Goal: Task Accomplishment & Management: Manage account settings

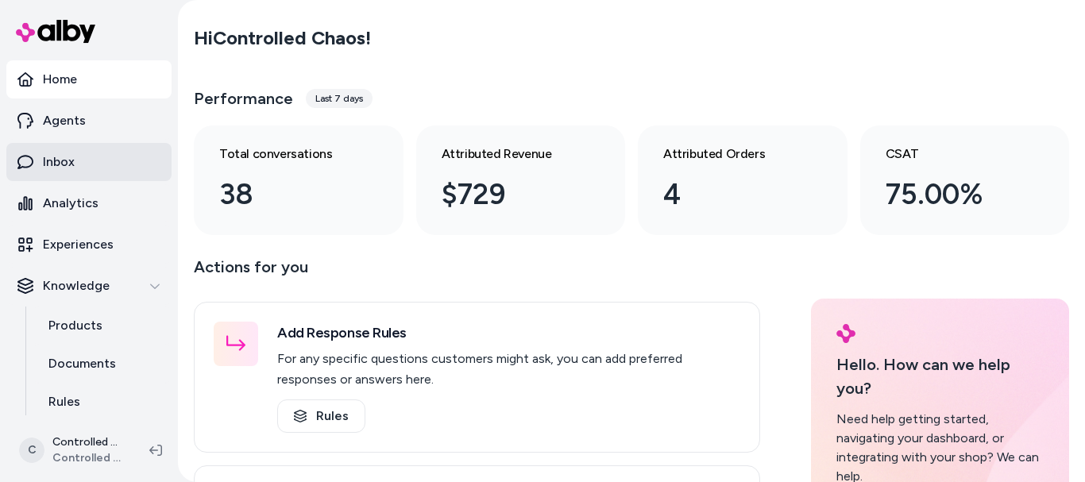
click at [88, 167] on link "Inbox" at bounding box center [88, 162] width 165 height 38
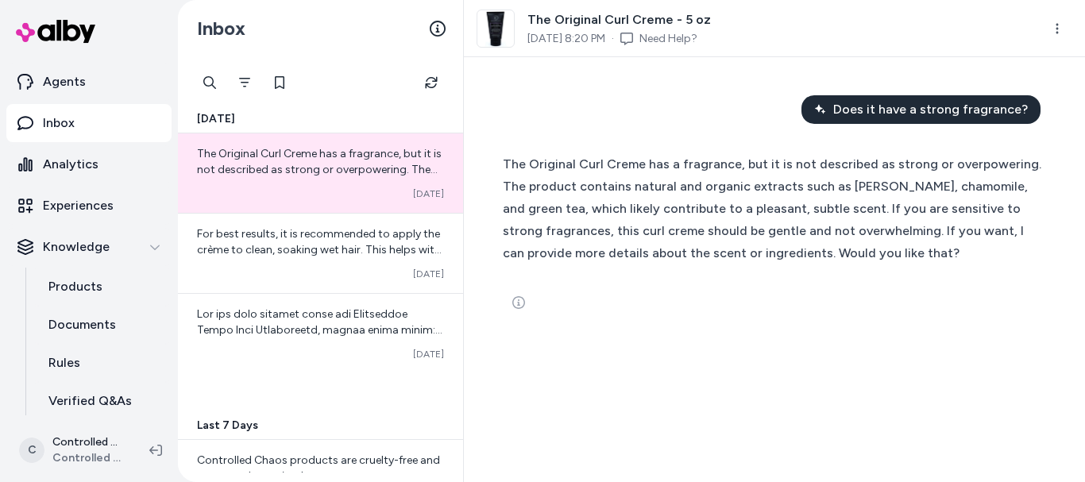
scroll to position [41, 0]
click at [78, 169] on p "Analytics" at bounding box center [71, 162] width 56 height 19
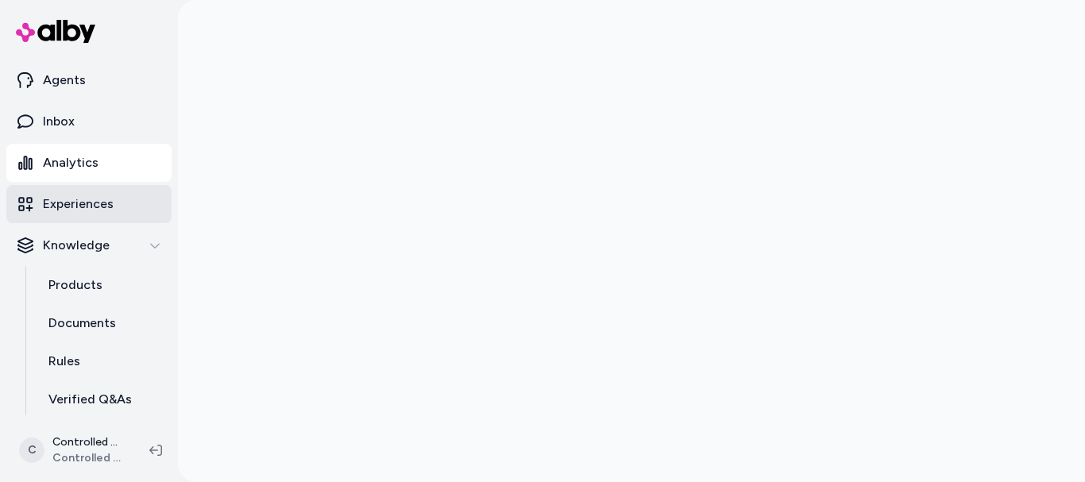
click at [91, 210] on p "Experiences" at bounding box center [78, 204] width 71 height 19
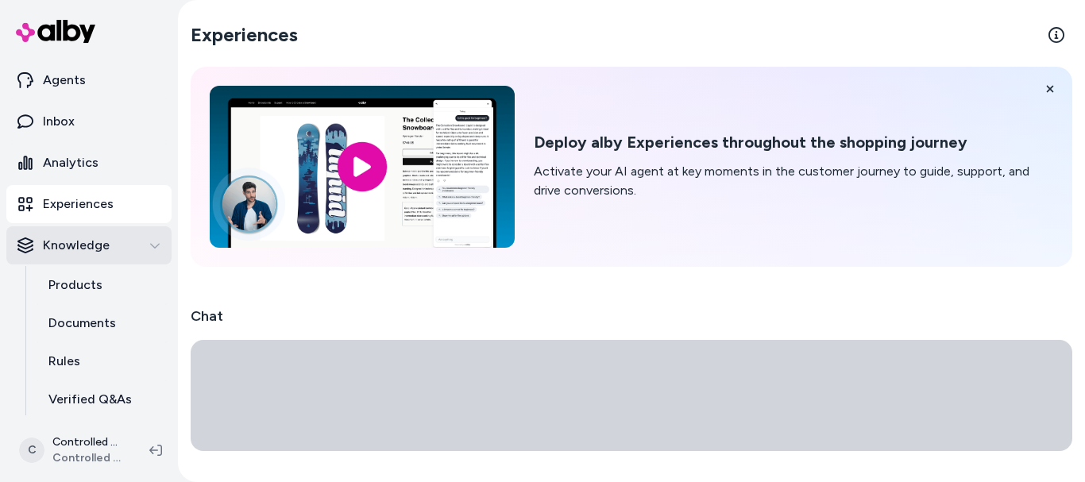
click at [87, 248] on p "Knowledge" at bounding box center [76, 245] width 67 height 19
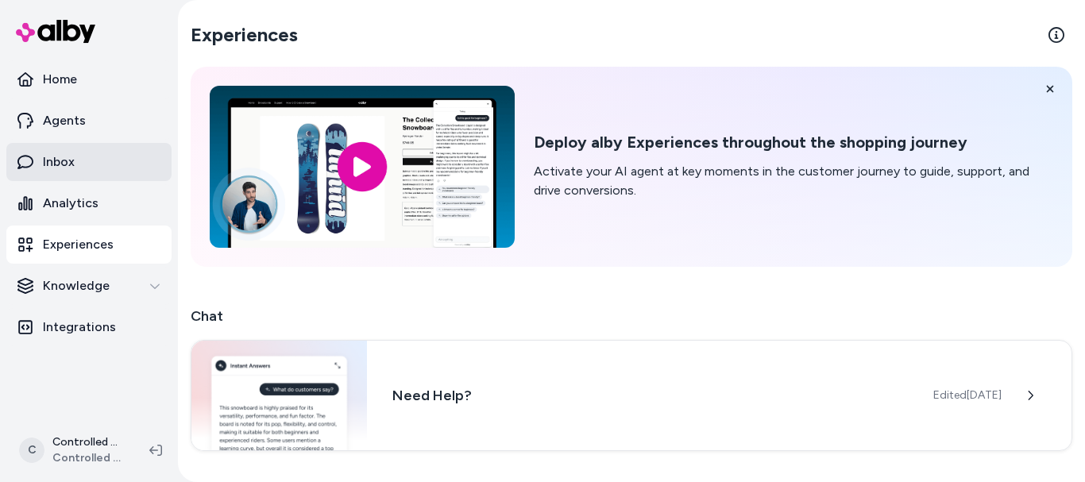
click at [71, 172] on link "Inbox" at bounding box center [88, 162] width 165 height 38
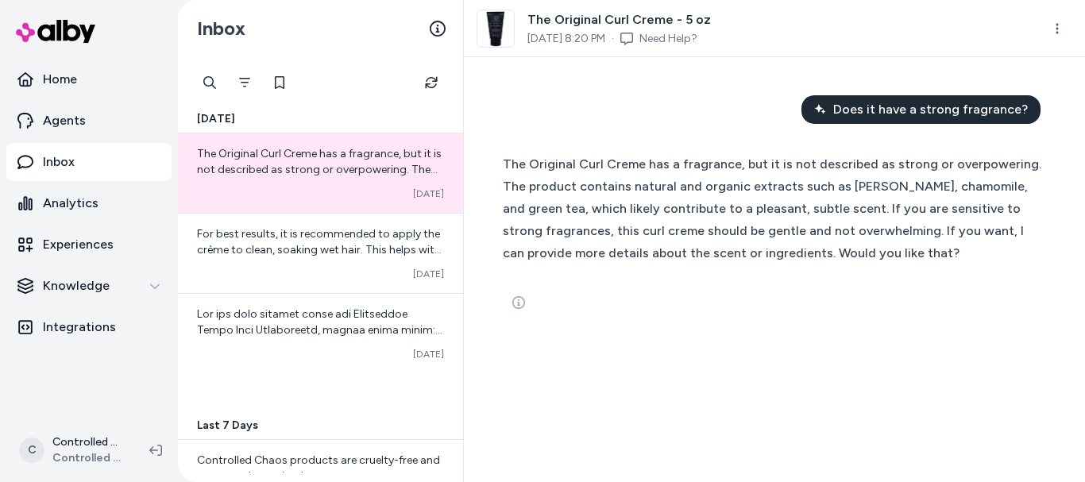
click at [70, 165] on p "Inbox" at bounding box center [59, 162] width 32 height 19
click at [78, 93] on link "Home" at bounding box center [88, 79] width 165 height 38
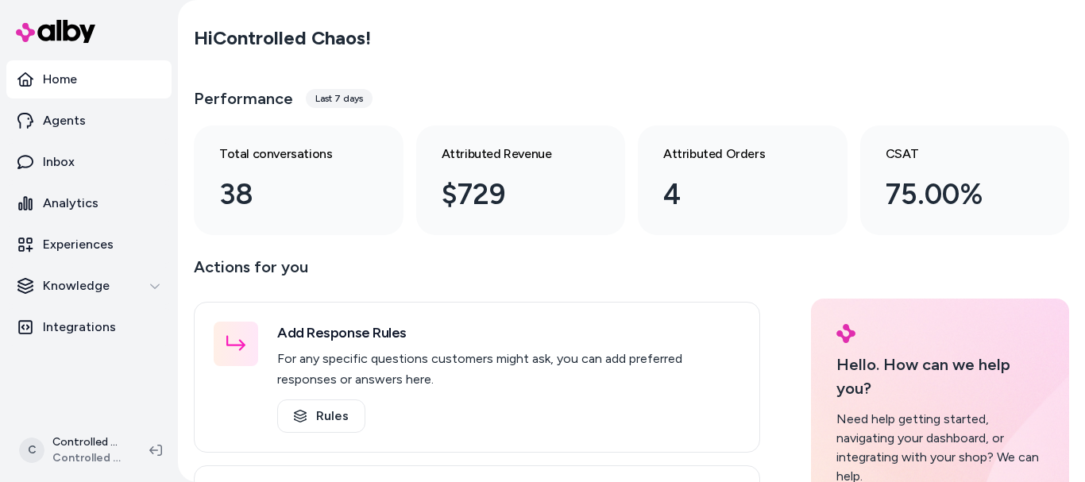
click at [98, 74] on link "Home" at bounding box center [88, 79] width 165 height 38
click at [72, 172] on link "Inbox" at bounding box center [88, 162] width 165 height 38
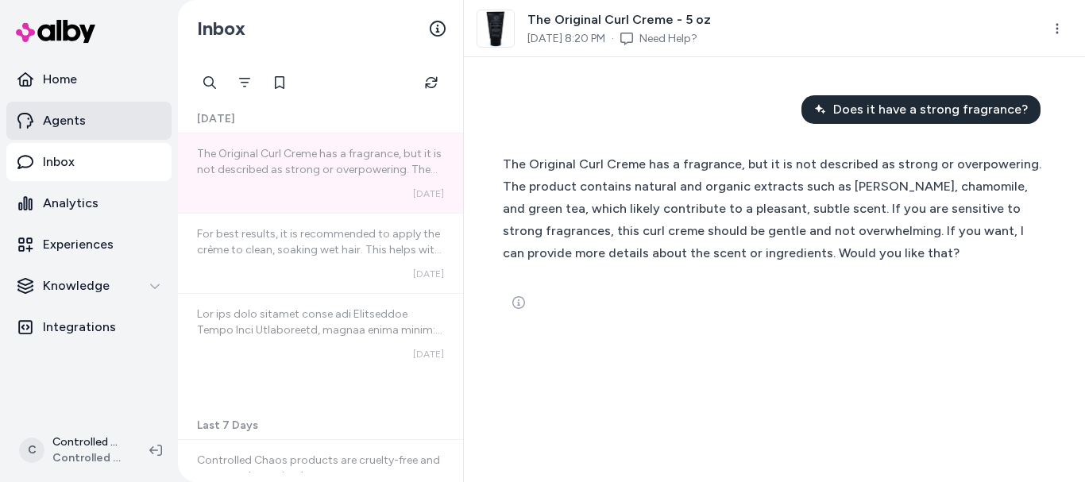
click at [77, 133] on link "Agents" at bounding box center [88, 121] width 165 height 38
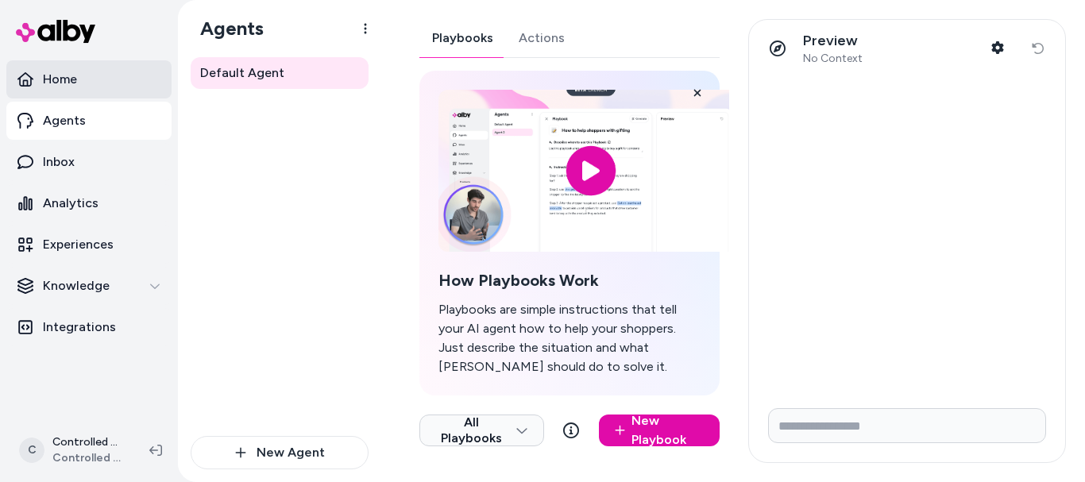
click at [79, 93] on link "Home" at bounding box center [88, 79] width 165 height 38
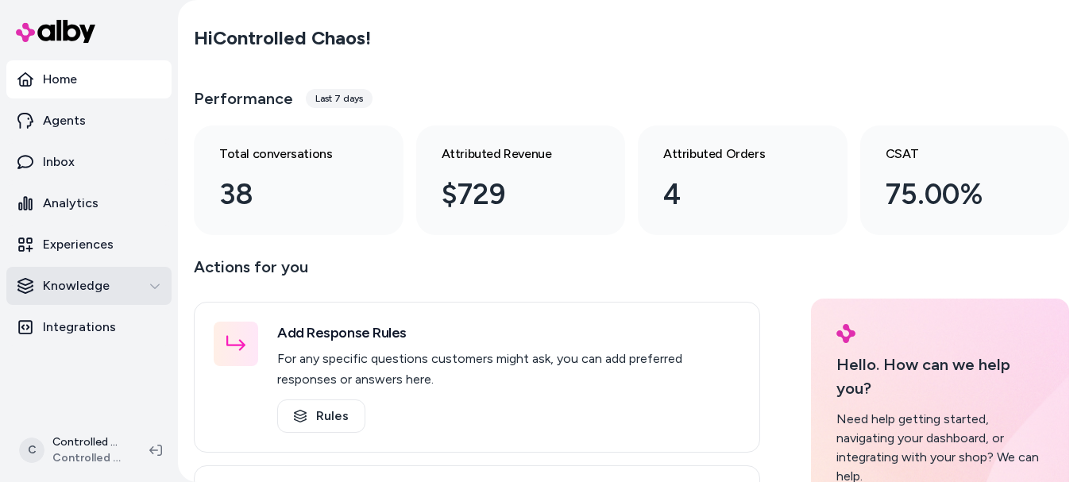
click at [85, 284] on p "Knowledge" at bounding box center [76, 285] width 67 height 19
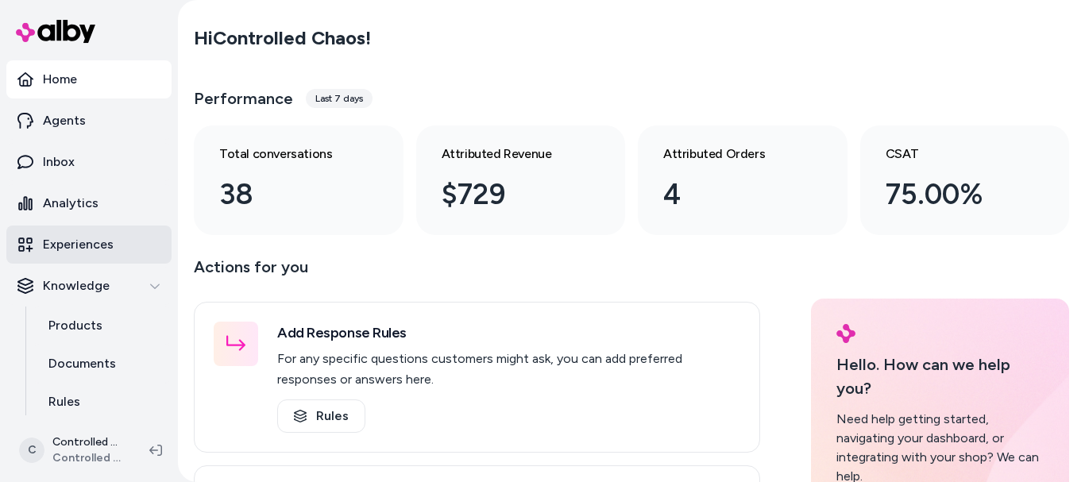
click at [98, 253] on p "Experiences" at bounding box center [78, 244] width 71 height 19
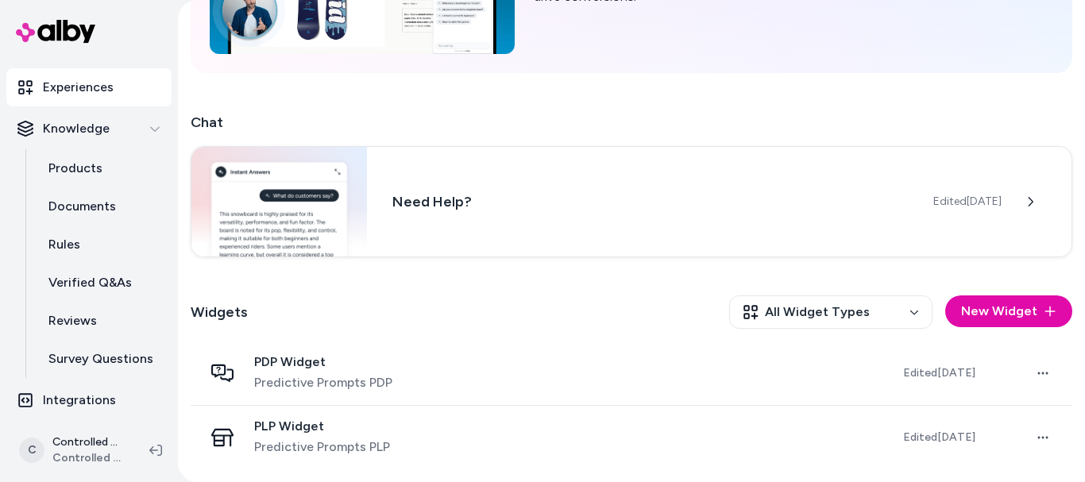
scroll to position [159, 0]
click at [108, 278] on p "Verified Q&As" at bounding box center [89, 281] width 83 height 19
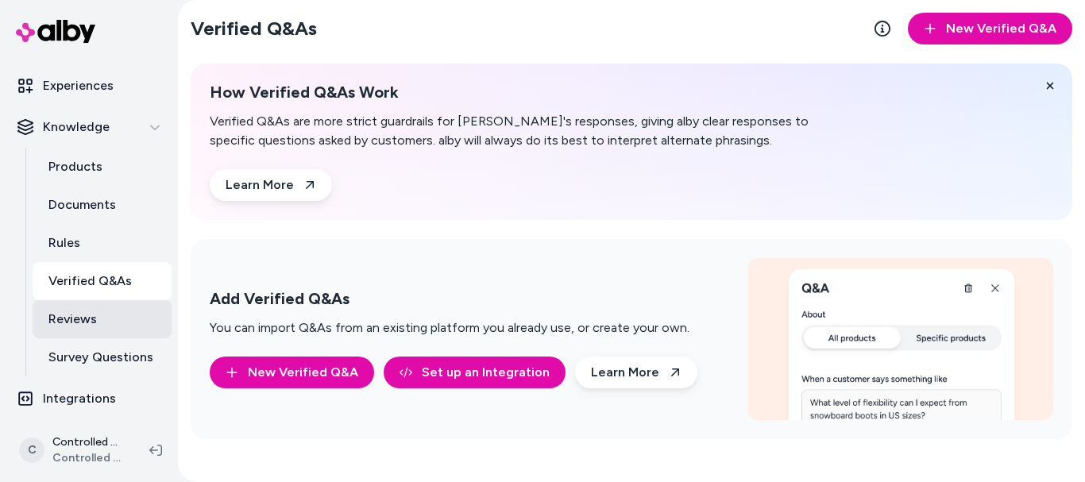
click at [101, 312] on link "Reviews" at bounding box center [102, 319] width 139 height 38
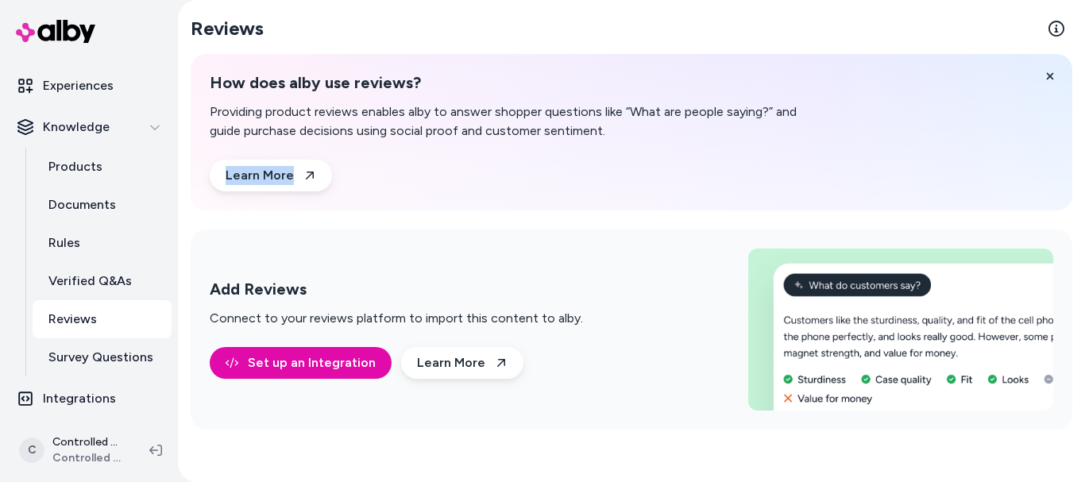
drag, startPoint x: 1084, startPoint y: 213, endPoint x: 1082, endPoint y: 236, distance: 23.2
click at [1082, 236] on div "Reviews How does alby use reviews? Providing product reviews enables alby to an…" at bounding box center [631, 241] width 907 height 482
click at [936, 164] on div "How does alby use reviews? Providing product reviews enables alby to answer sho…" at bounding box center [632, 132] width 882 height 156
click at [132, 360] on p "Survey Questions" at bounding box center [100, 357] width 105 height 19
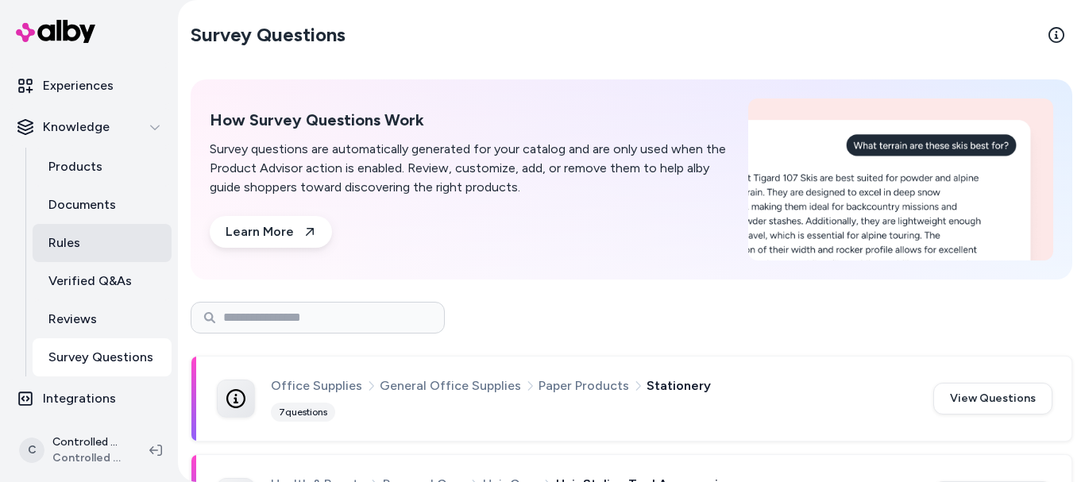
click at [118, 241] on link "Rules" at bounding box center [102, 243] width 139 height 38
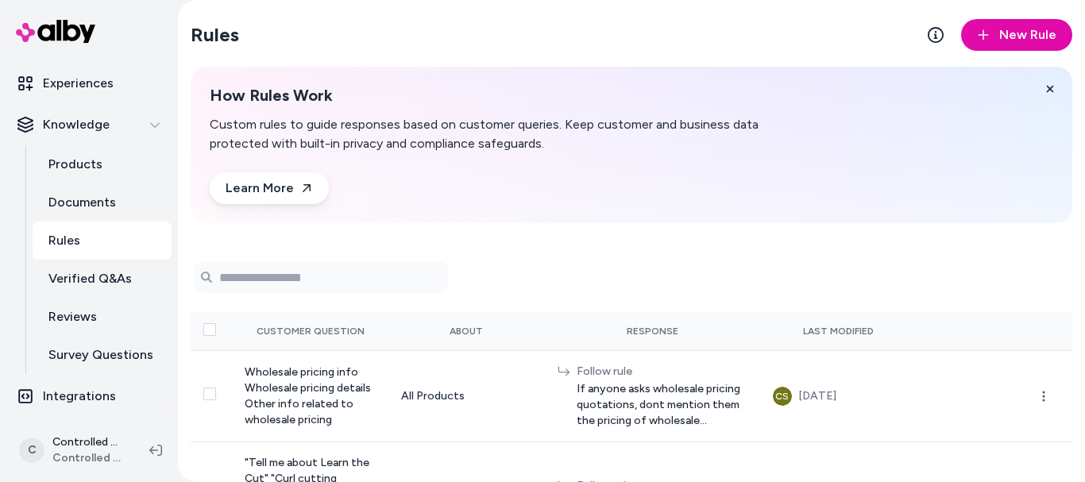
scroll to position [159, 0]
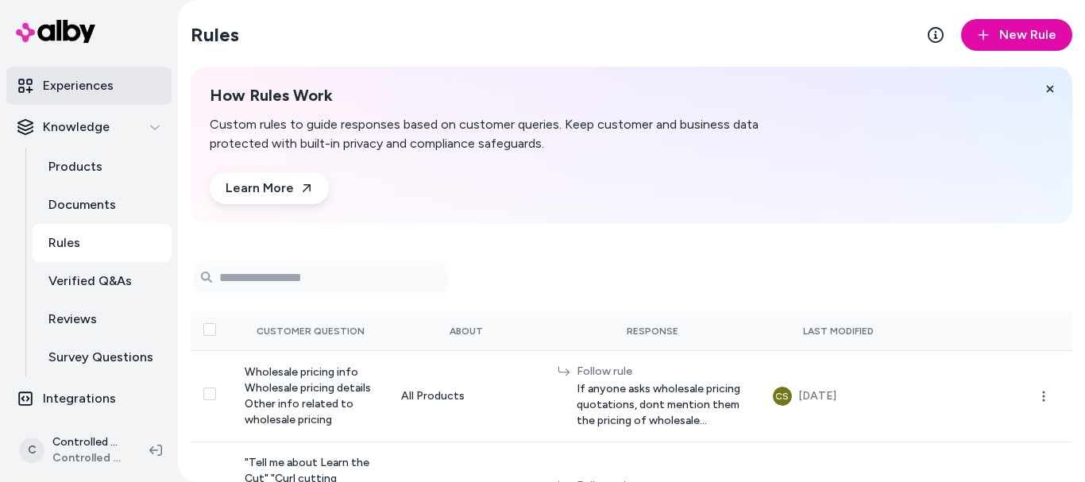
click at [107, 104] on link "Experiences" at bounding box center [88, 86] width 165 height 38
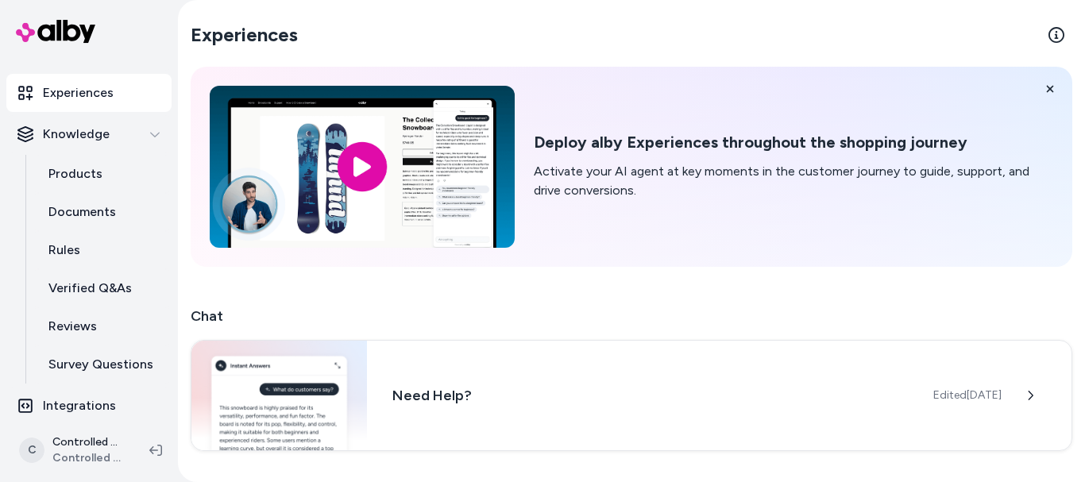
scroll to position [161, 0]
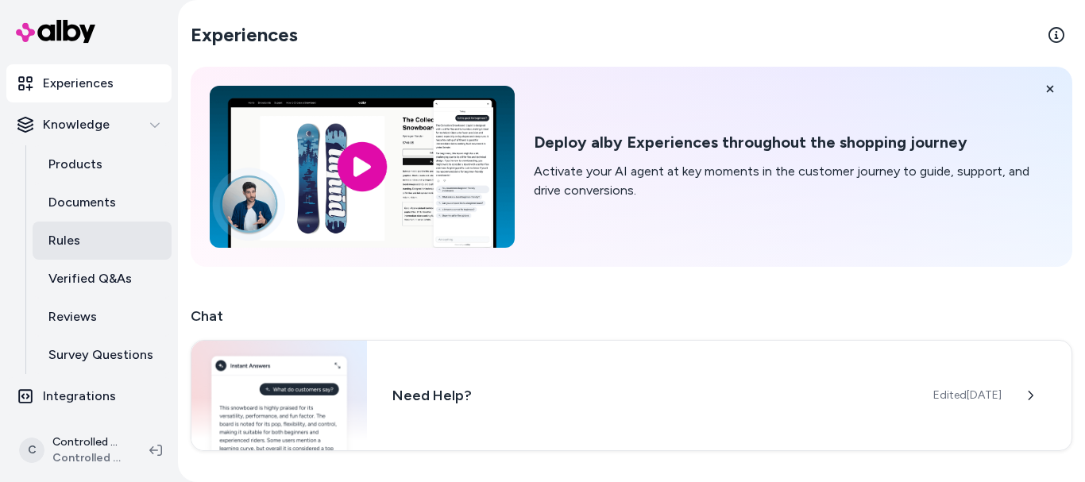
click at [65, 235] on p "Rules" at bounding box center [64, 240] width 32 height 19
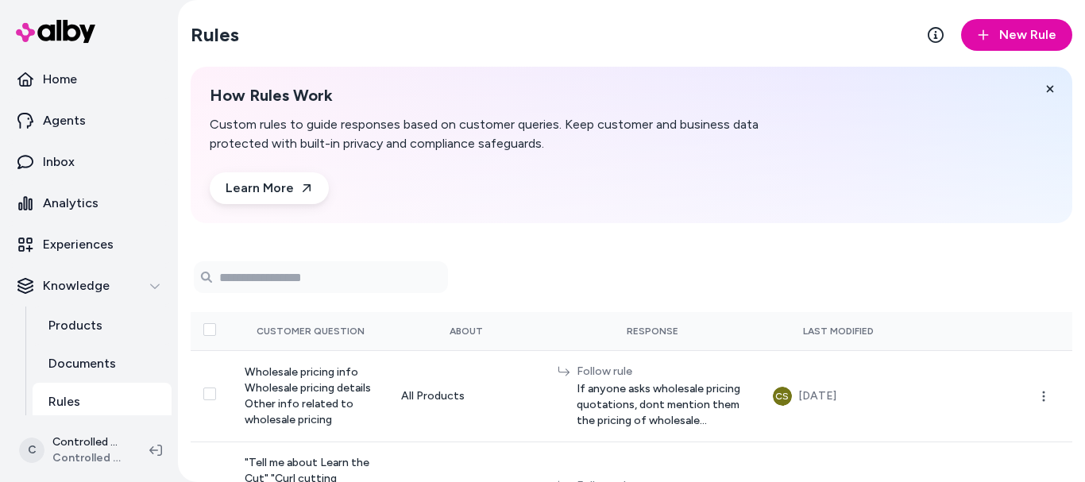
click at [763, 38] on section "Rules New Rule" at bounding box center [632, 35] width 882 height 44
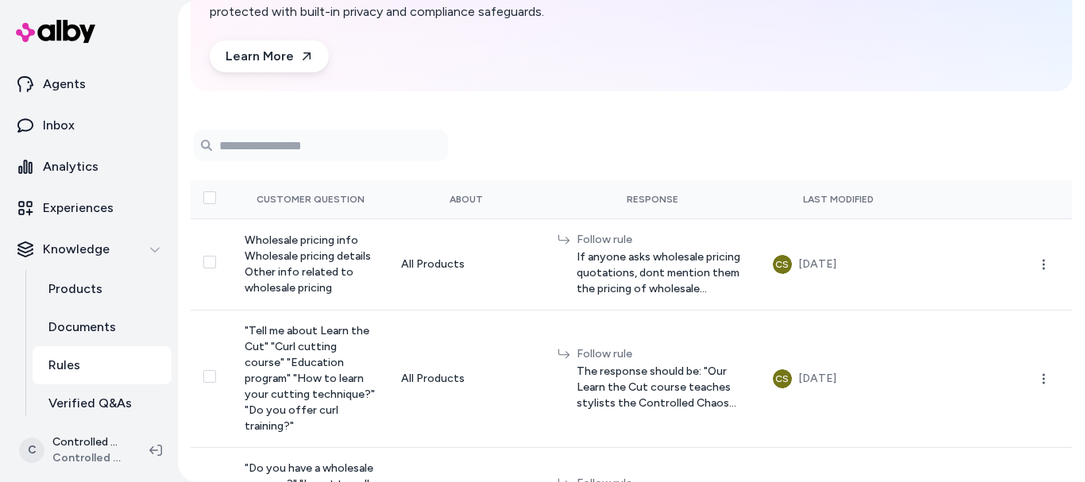
scroll to position [33, 0]
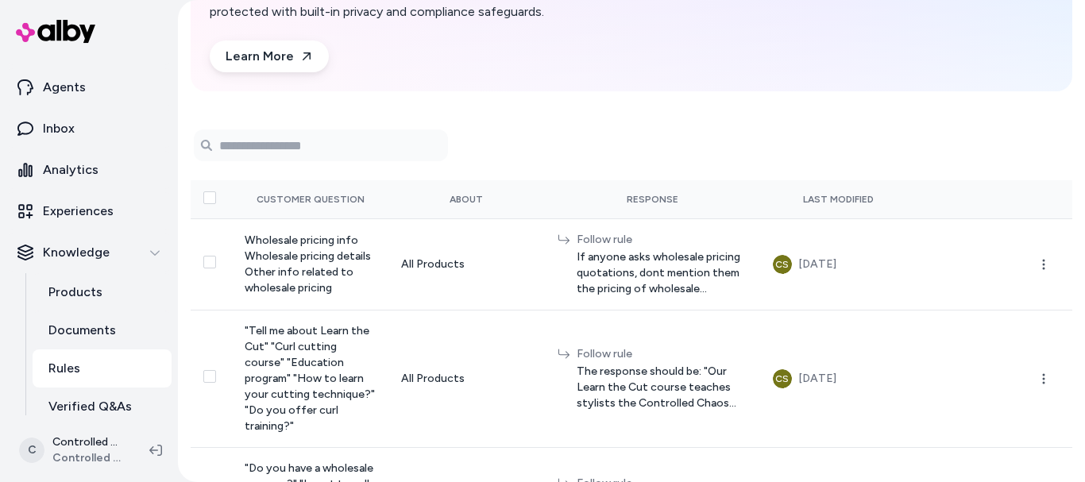
click at [84, 369] on link "Rules" at bounding box center [102, 368] width 139 height 38
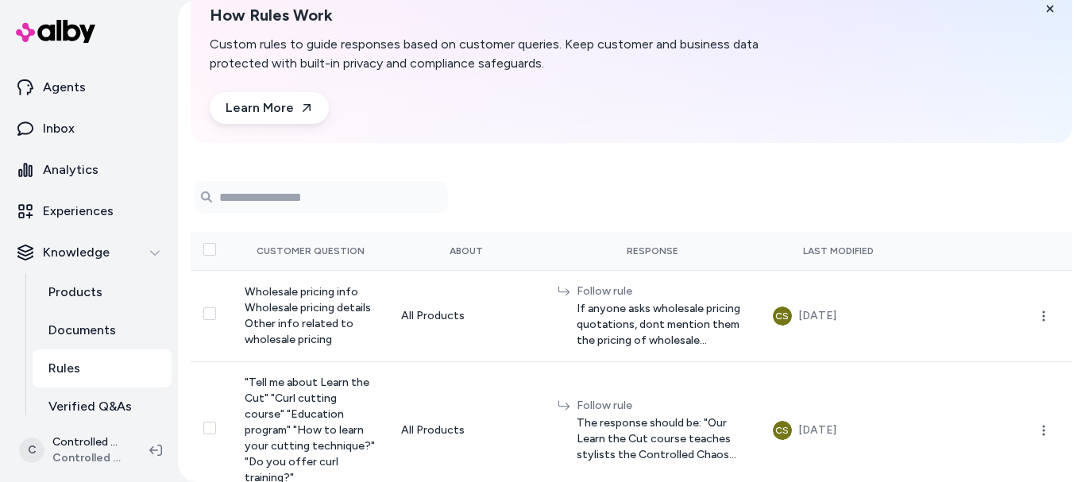
scroll to position [0, 0]
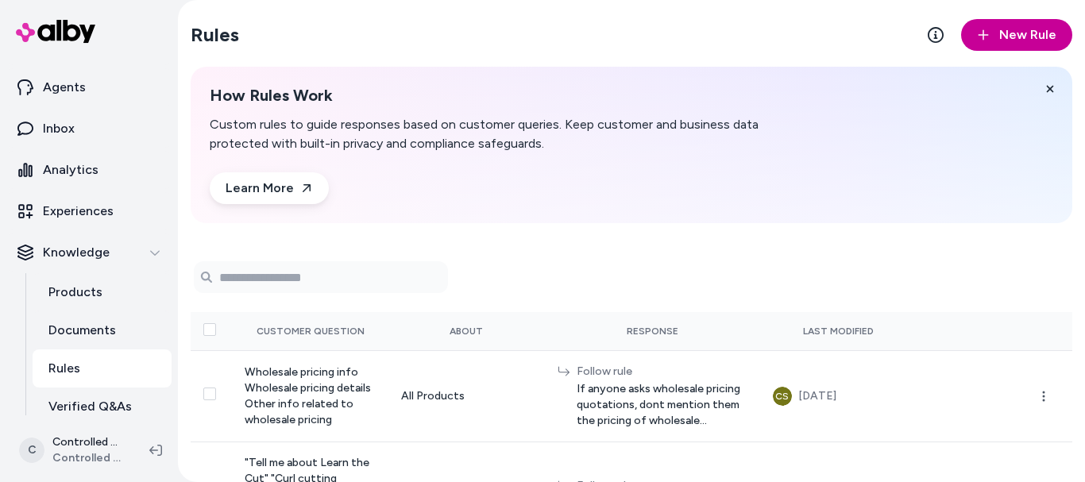
click at [1036, 33] on span "New Rule" at bounding box center [1027, 34] width 57 height 19
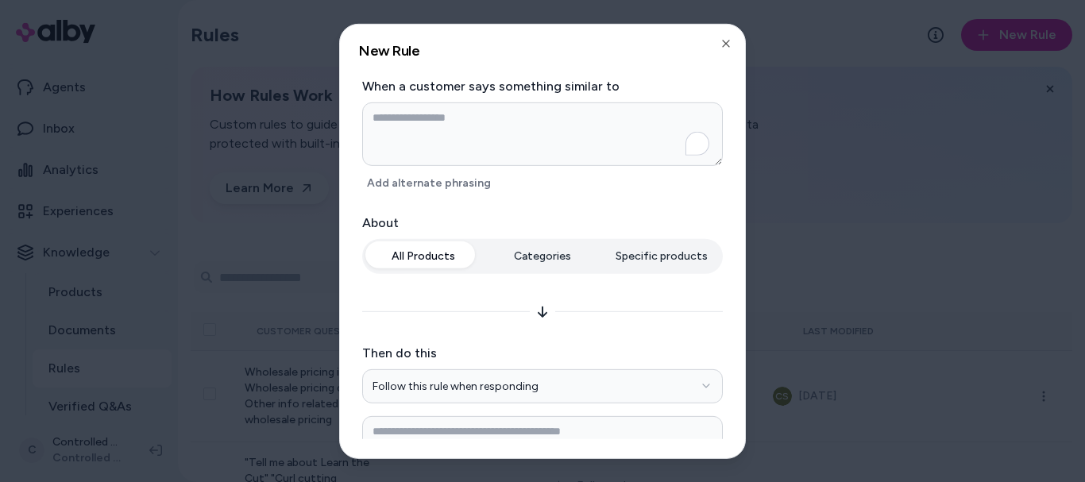
type textarea "*"
click at [468, 135] on textarea "To enrich screen reader interactions, please activate Accessibility in Grammarl…" at bounding box center [542, 134] width 361 height 64
type textarea "*"
type textarea "**"
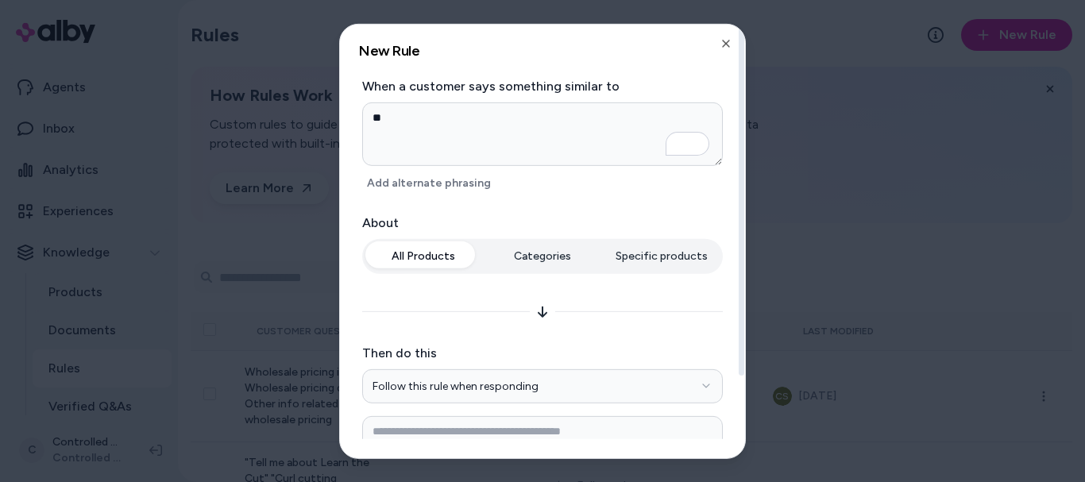
type textarea "*"
type textarea "***"
type textarea "*"
type textarea "****"
type textarea "*"
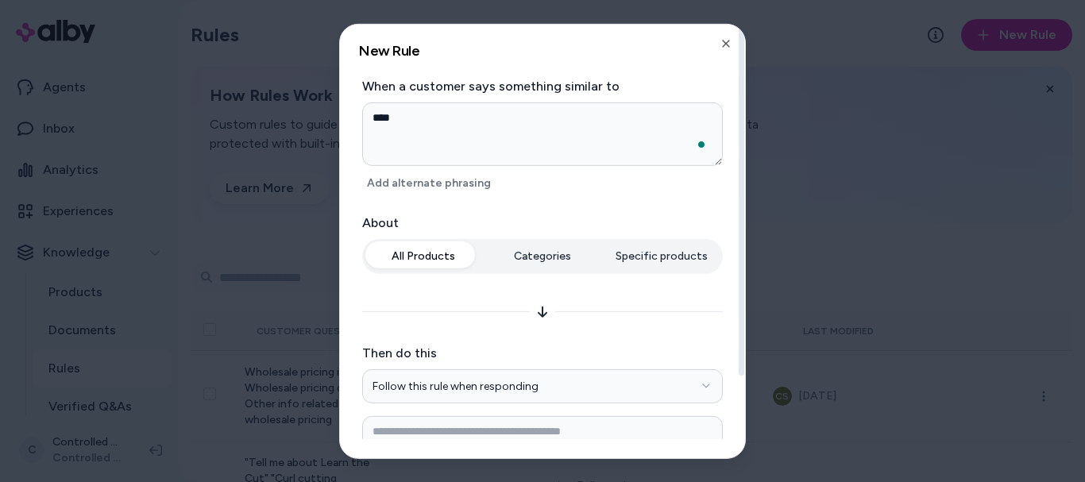
type textarea "*****"
type textarea "*"
type textarea "******"
type textarea "*"
type textarea "*******"
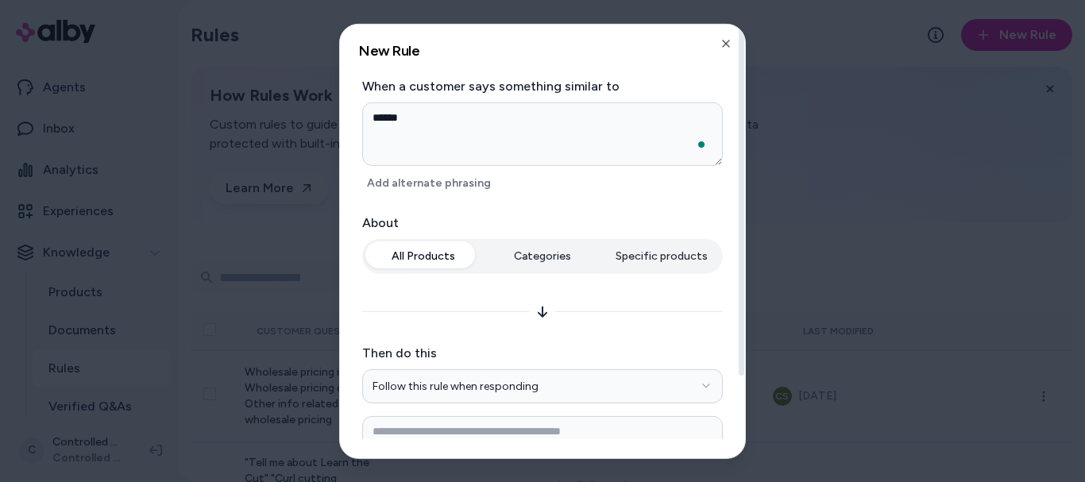
type textarea "*"
type textarea "********"
type textarea "*"
type textarea "*********"
type textarea "*"
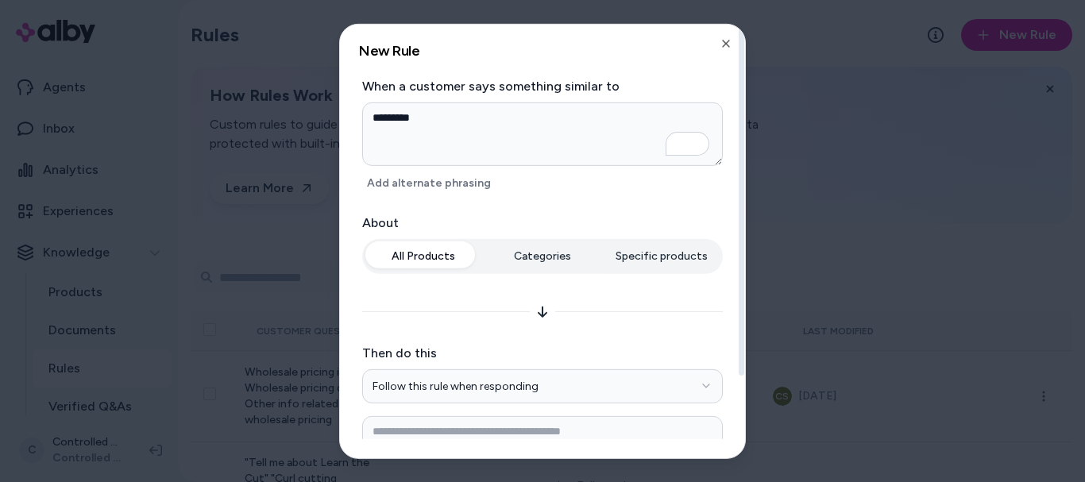
type textarea "********"
type textarea "*"
type textarea "*******"
type textarea "*"
type textarea "******"
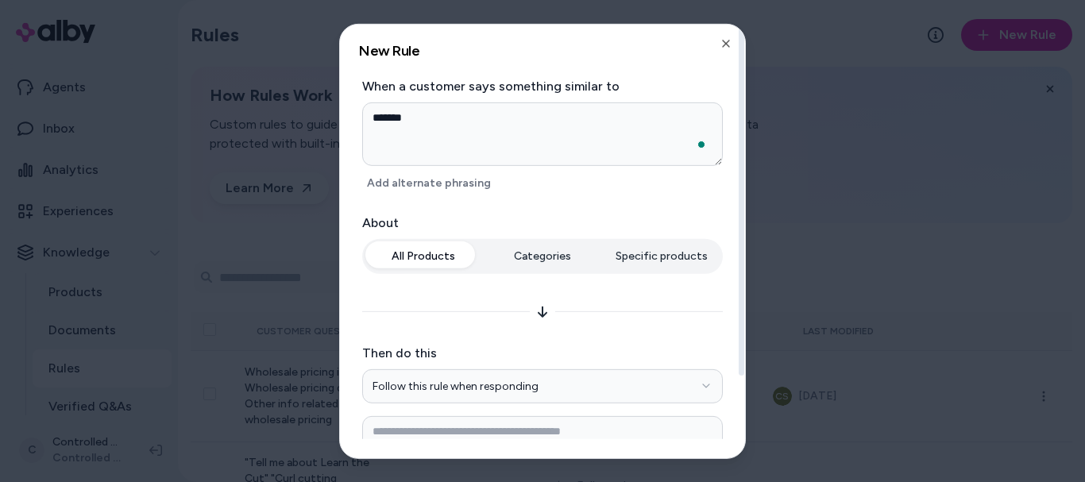
type textarea "*"
type textarea "*****"
type textarea "*"
type textarea "****"
type textarea "*"
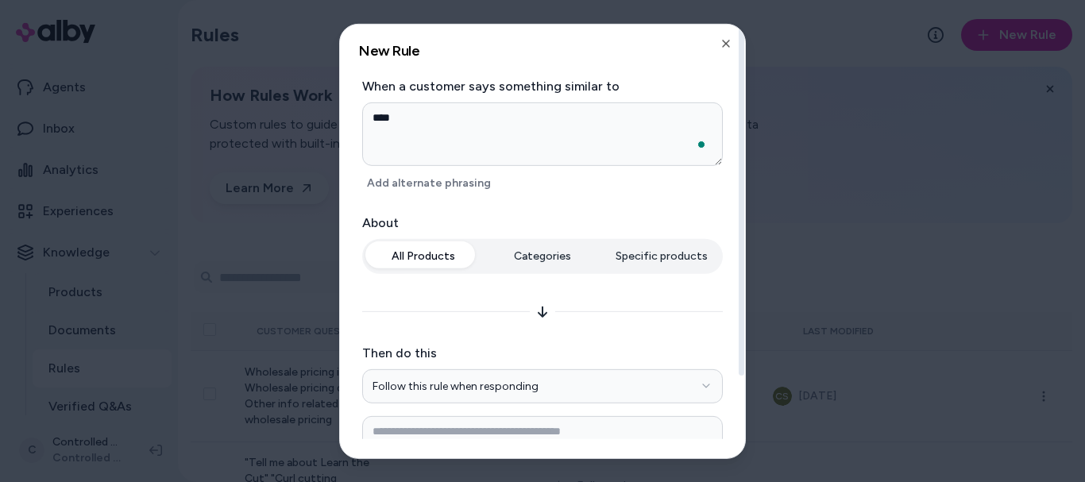
type textarea "***"
type textarea "*"
type textarea "**"
type textarea "*"
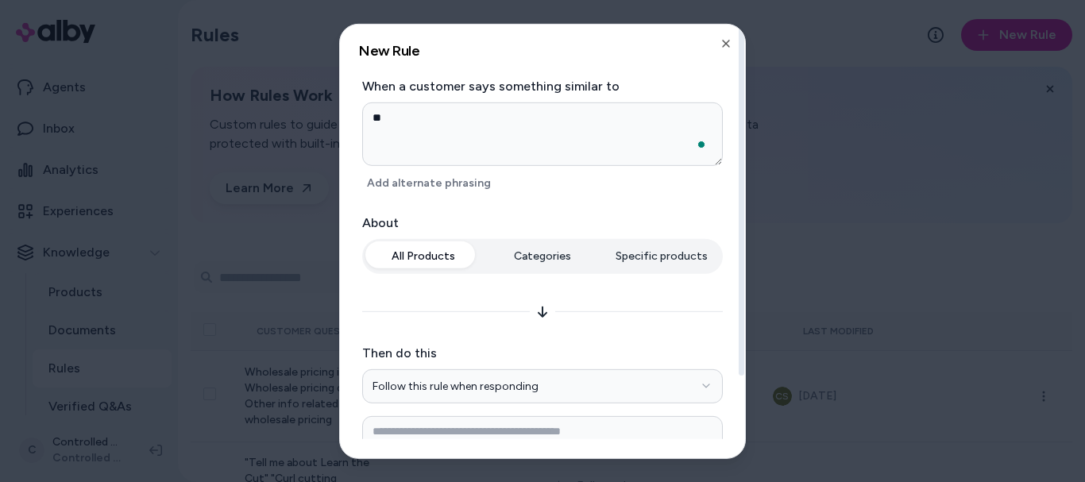
type textarea "*"
click at [727, 47] on icon "button" at bounding box center [726, 43] width 13 height 13
type textarea "*"
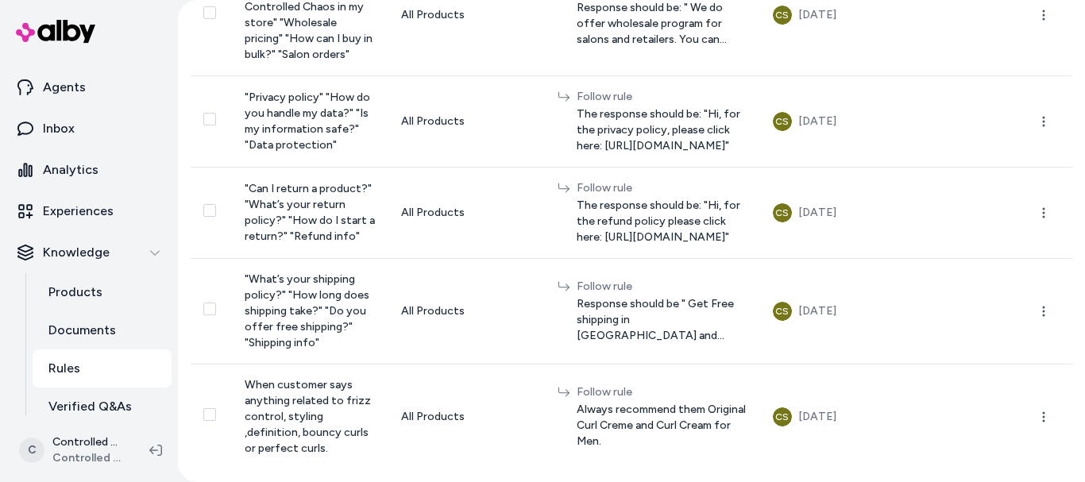
scroll to position [645, 0]
click at [96, 299] on p "Products" at bounding box center [75, 292] width 54 height 19
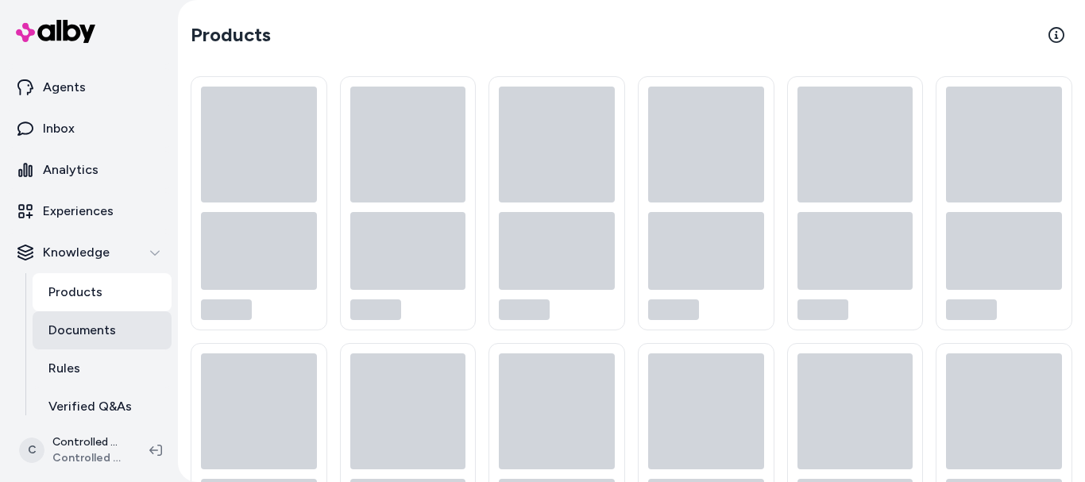
click at [93, 327] on p "Documents" at bounding box center [82, 330] width 68 height 19
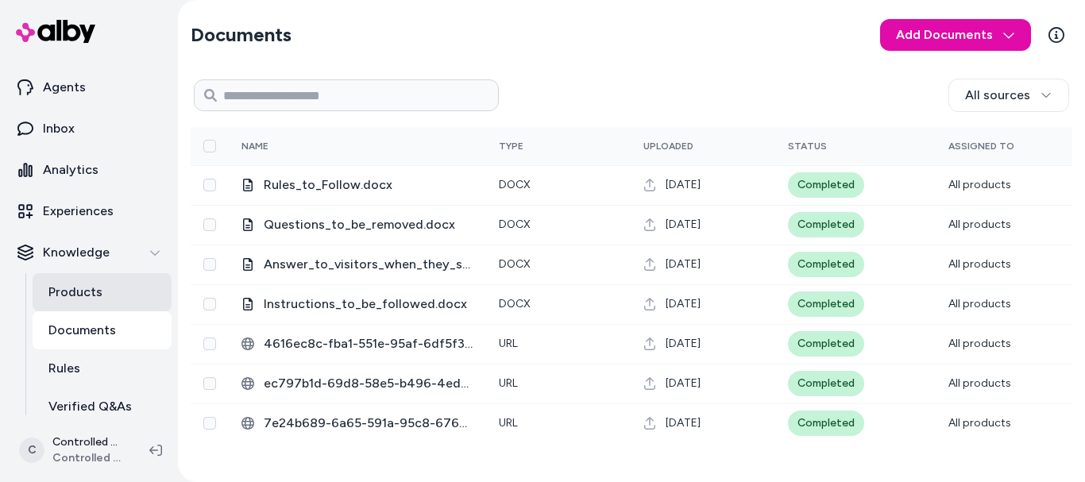
click at [99, 291] on p "Products" at bounding box center [75, 292] width 54 height 19
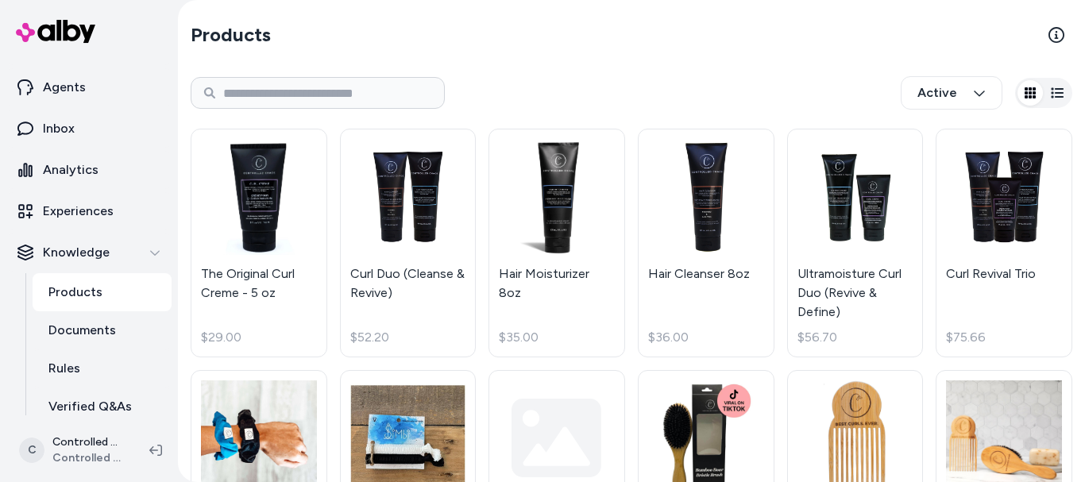
click at [104, 293] on link "Products" at bounding box center [102, 292] width 139 height 38
click at [97, 339] on p "Documents" at bounding box center [82, 330] width 68 height 19
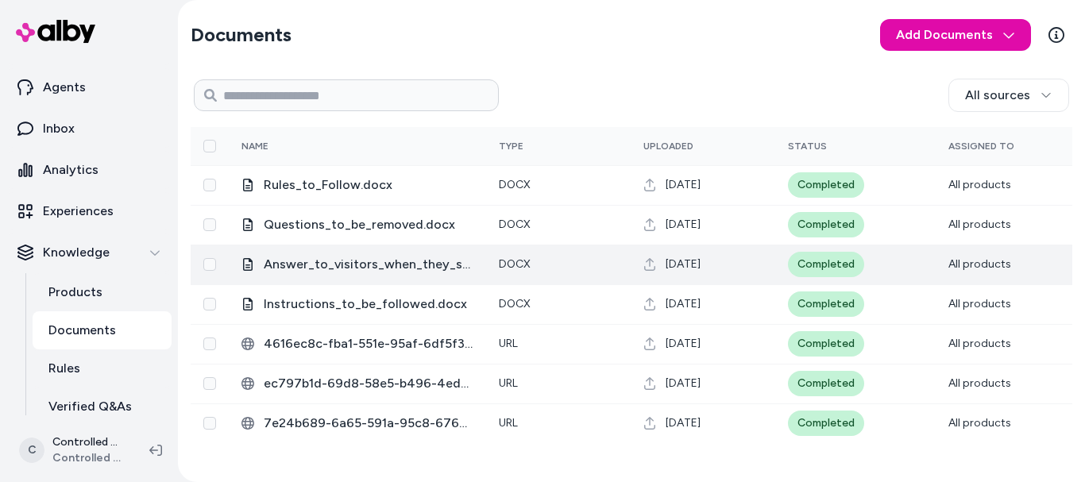
click at [349, 269] on span "Answer_to_visitors_when_they_say_anything_about_customer_support.docx" at bounding box center [369, 264] width 210 height 19
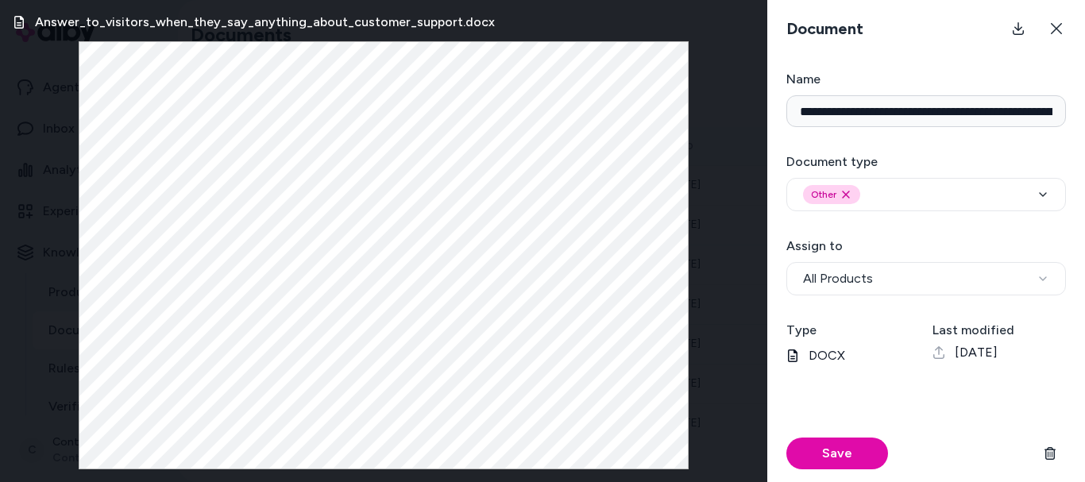
click at [21, 206] on div "Answer_to_visitors_when_they_say_anything_about_customer_support.docx" at bounding box center [383, 241] width 767 height 482
click at [1056, 29] on icon at bounding box center [1056, 28] width 11 height 11
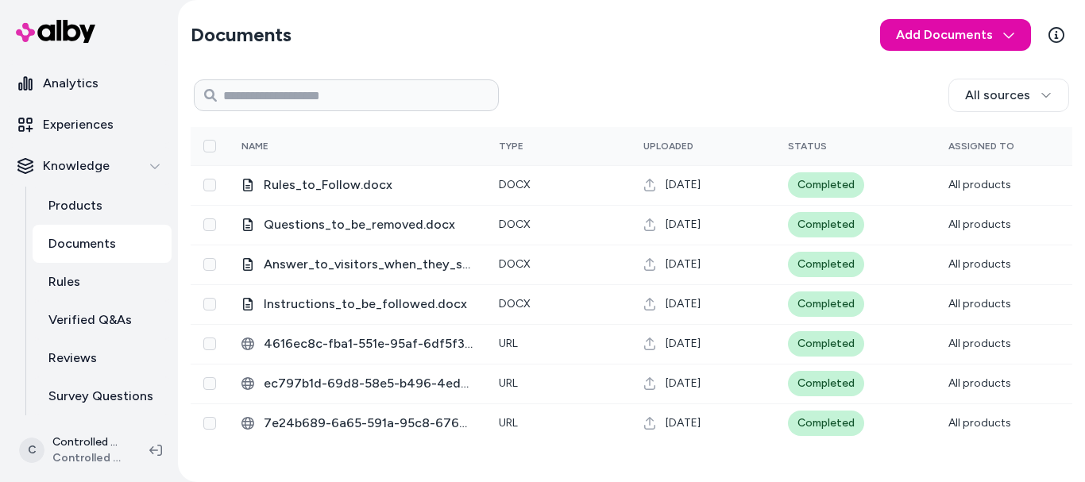
scroll to position [122, 0]
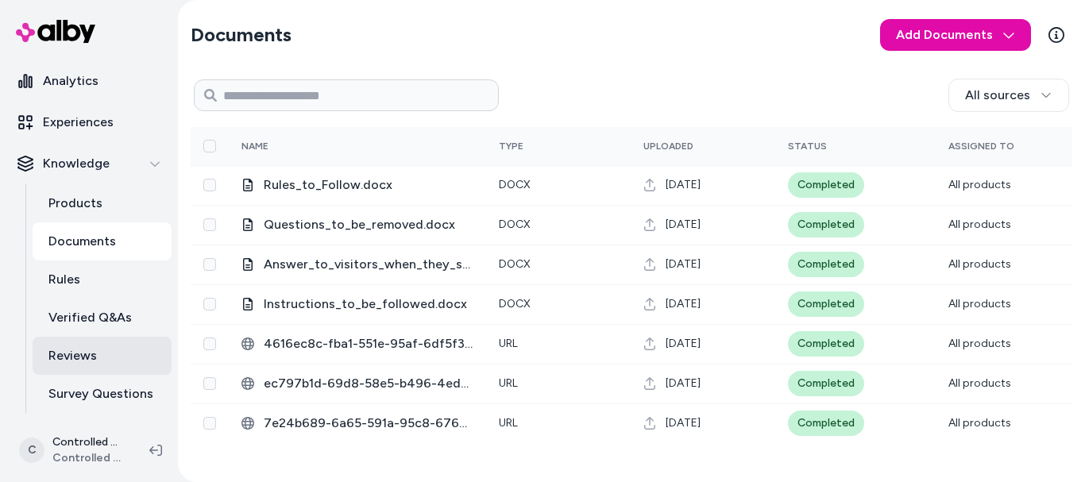
click at [95, 349] on p "Reviews" at bounding box center [72, 355] width 48 height 19
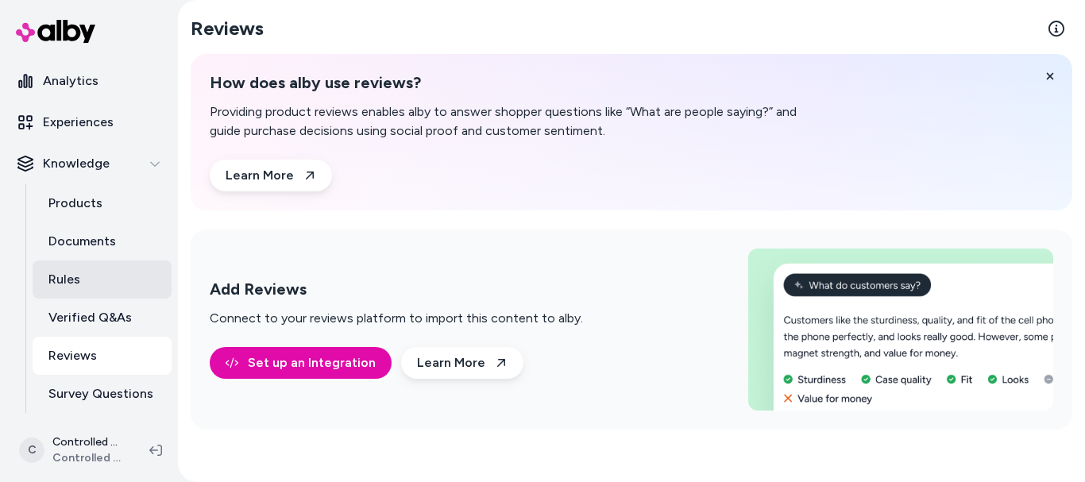
click at [123, 291] on link "Rules" at bounding box center [102, 280] width 139 height 38
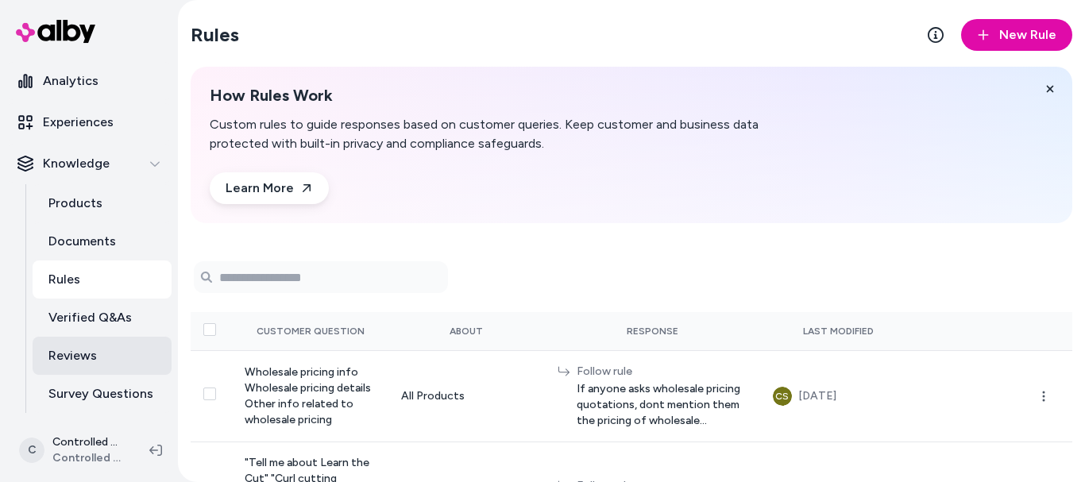
click at [102, 354] on link "Reviews" at bounding box center [102, 356] width 139 height 38
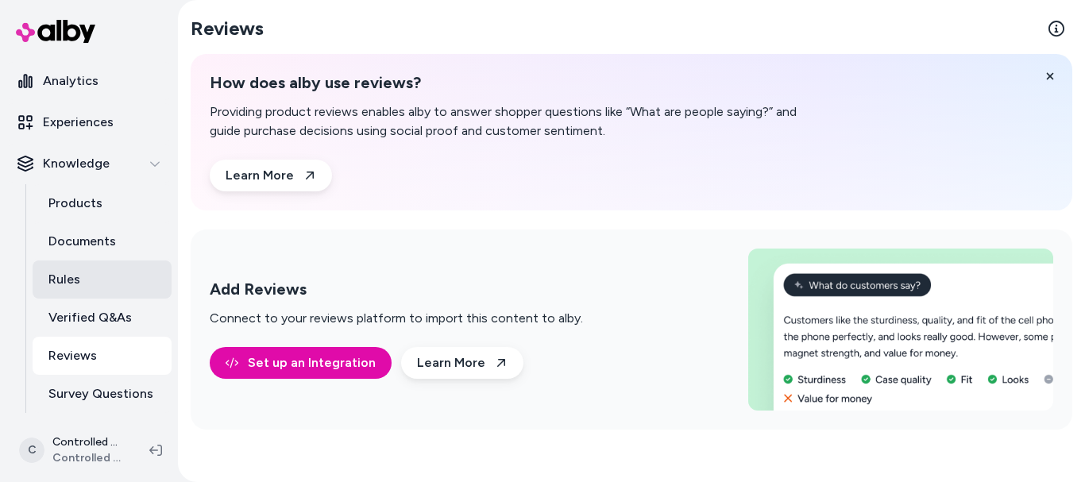
click at [99, 284] on link "Rules" at bounding box center [102, 280] width 139 height 38
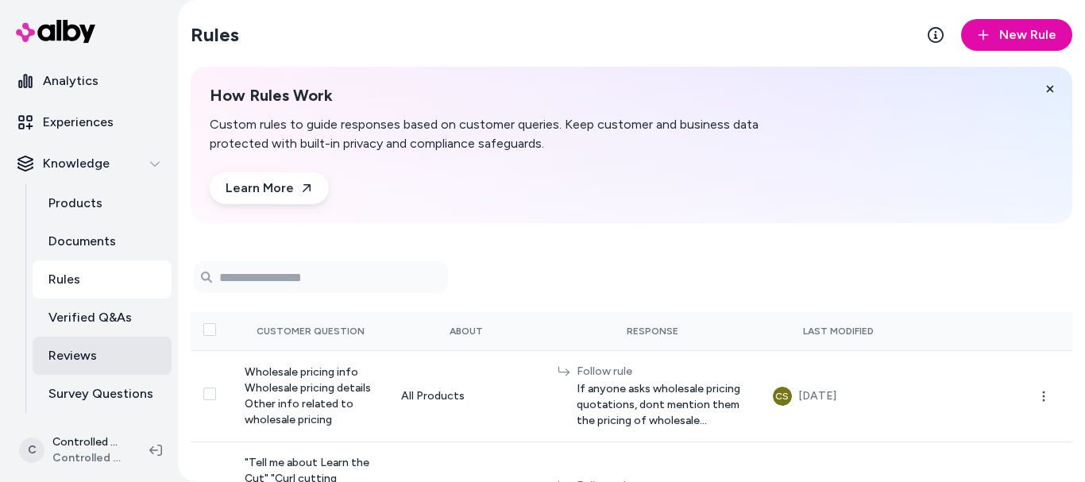
click at [99, 347] on link "Reviews" at bounding box center [102, 356] width 139 height 38
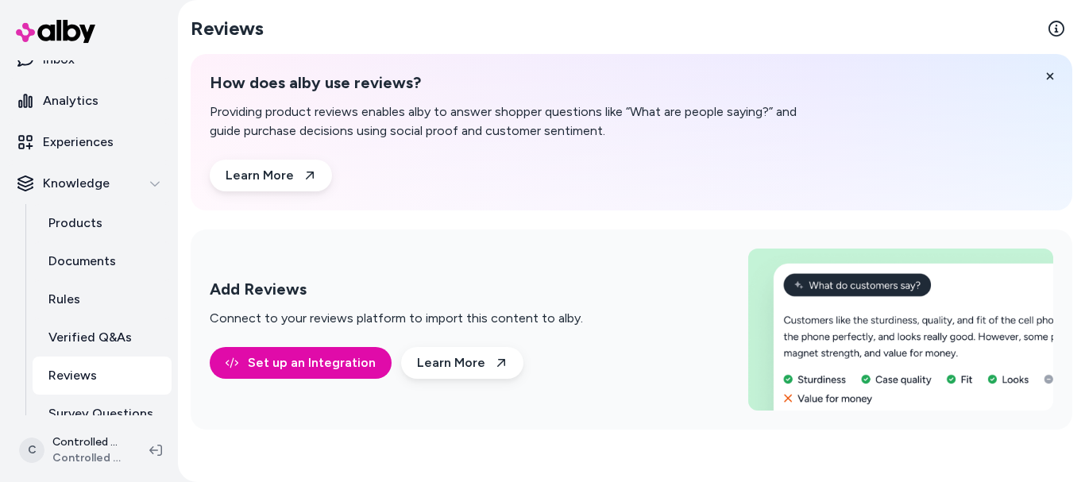
scroll to position [99, 0]
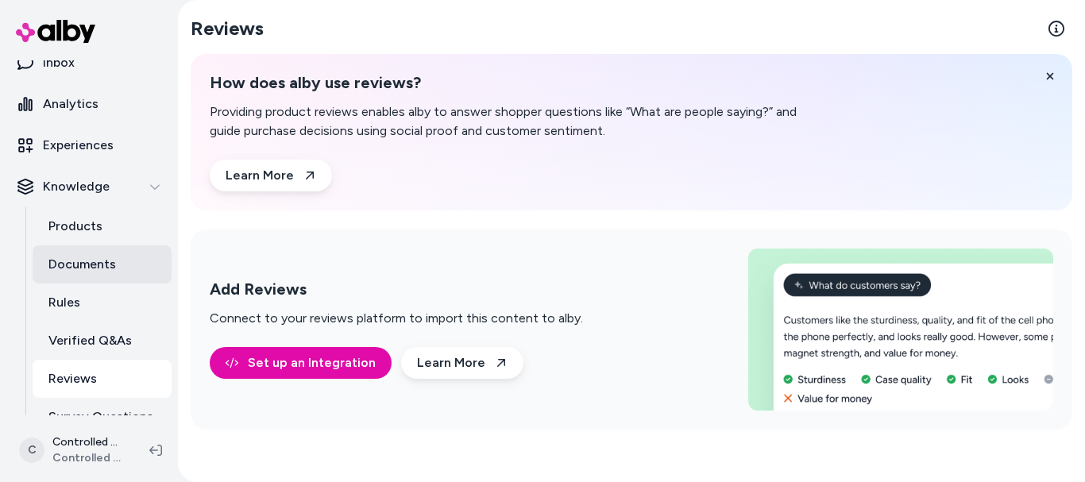
click at [122, 267] on link "Documents" at bounding box center [102, 264] width 139 height 38
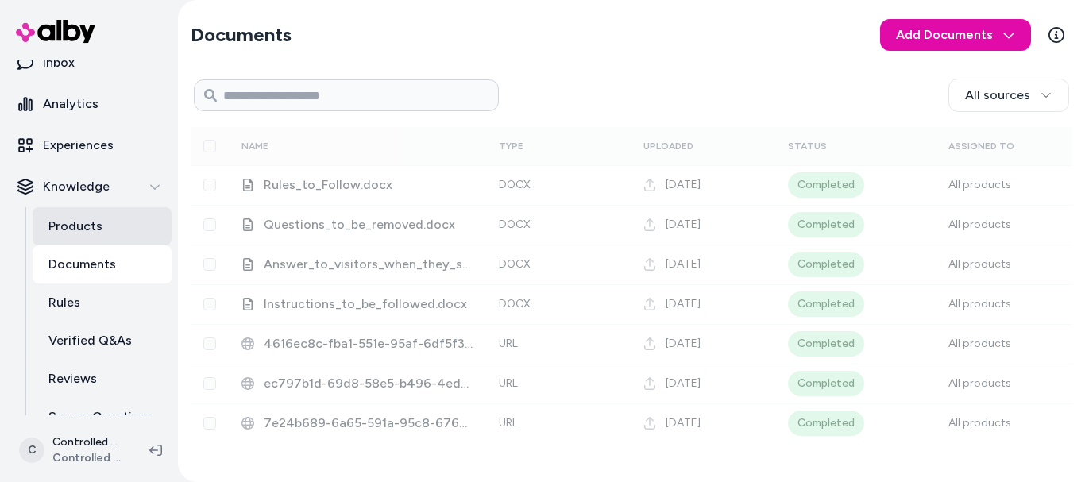
click at [114, 216] on link "Products" at bounding box center [102, 226] width 139 height 38
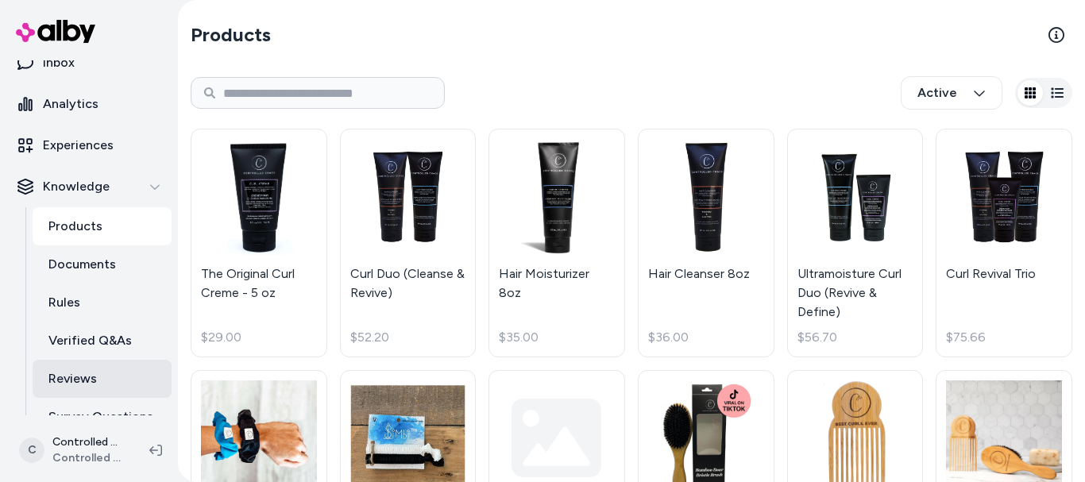
click at [79, 370] on p "Reviews" at bounding box center [72, 378] width 48 height 19
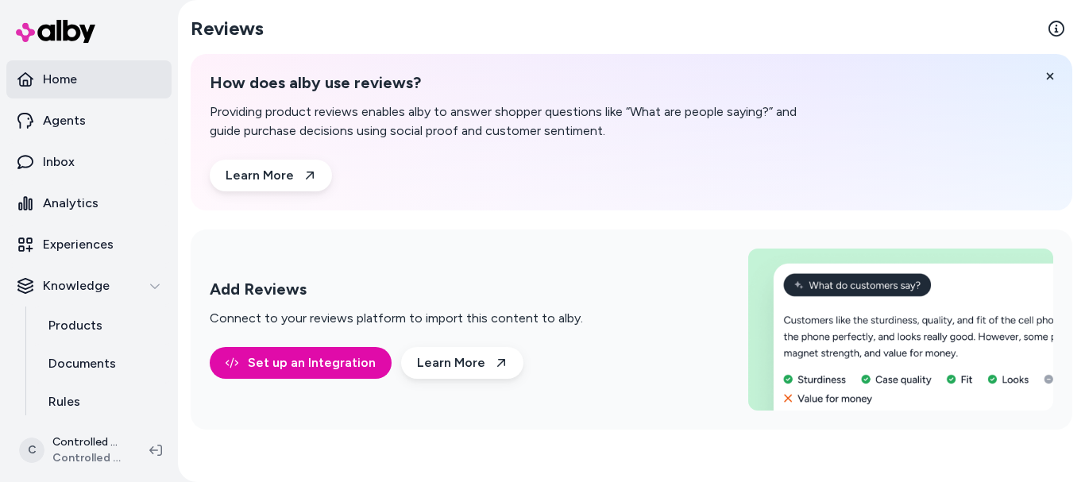
click at [95, 80] on link "Home" at bounding box center [88, 79] width 165 height 38
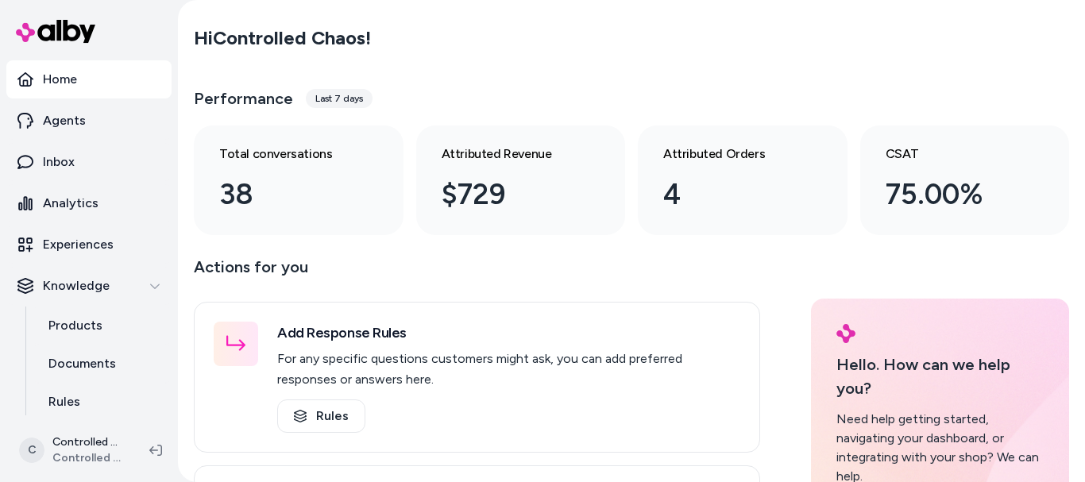
click at [112, 87] on link "Home" at bounding box center [88, 79] width 165 height 38
click at [78, 162] on link "Inbox" at bounding box center [88, 162] width 165 height 38
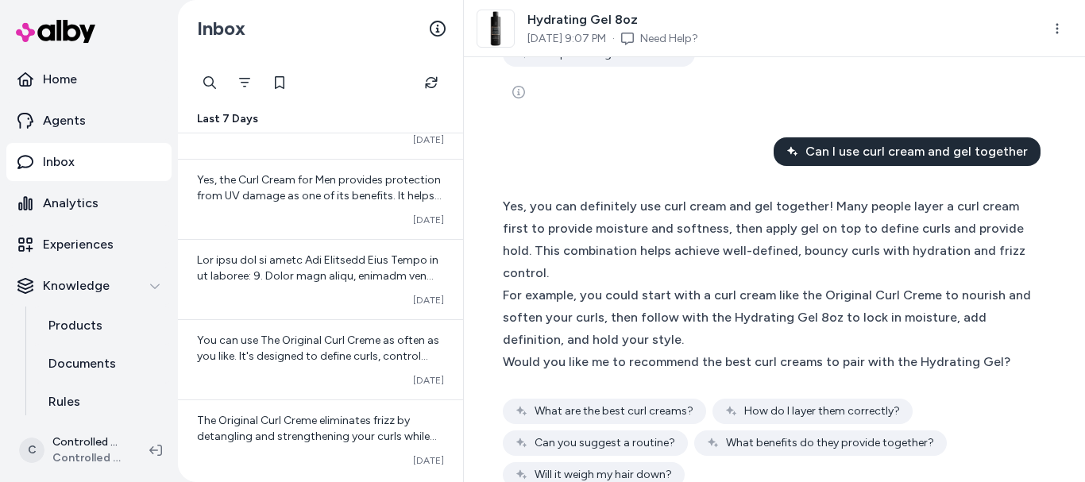
scroll to position [731, 0]
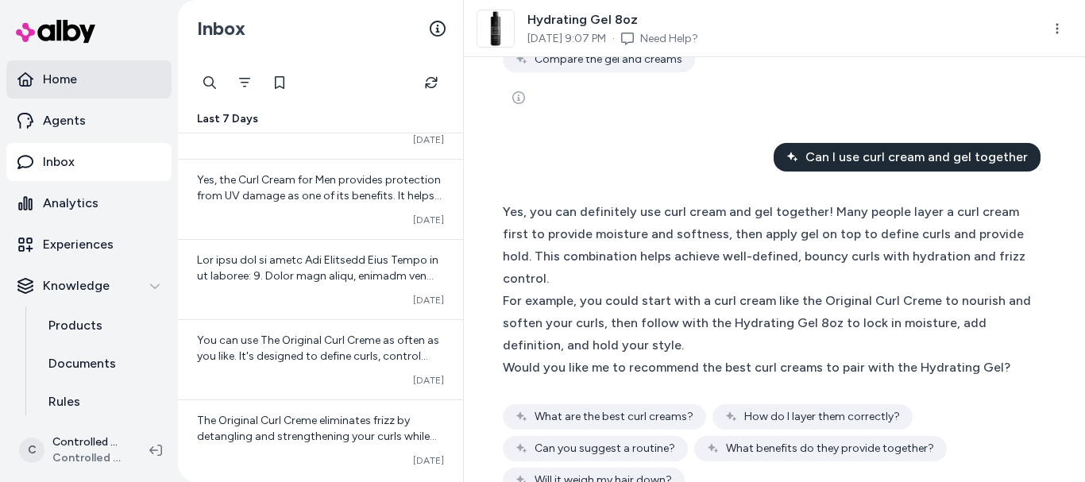
click at [26, 79] on icon at bounding box center [25, 79] width 16 height 16
